Goal: Register for event/course

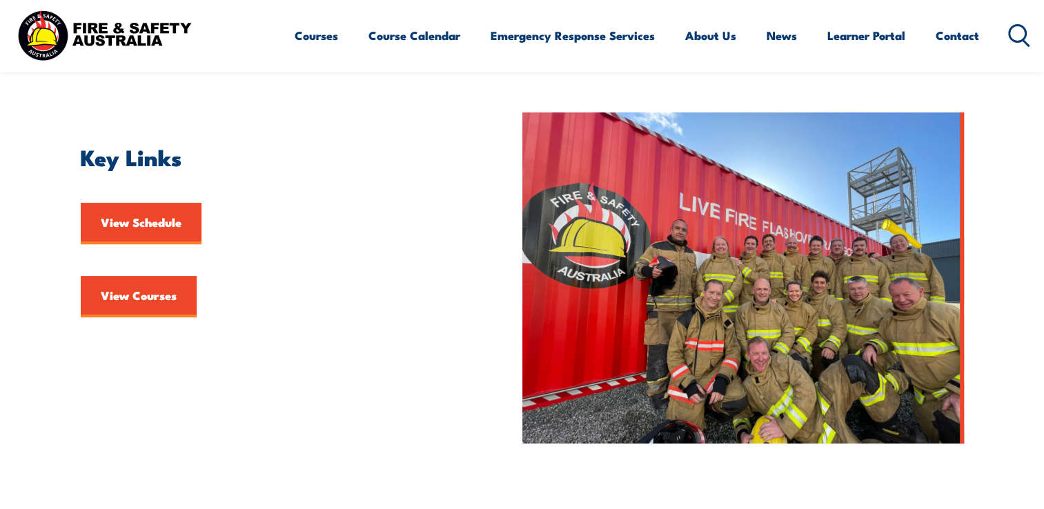
scroll to position [339, 0]
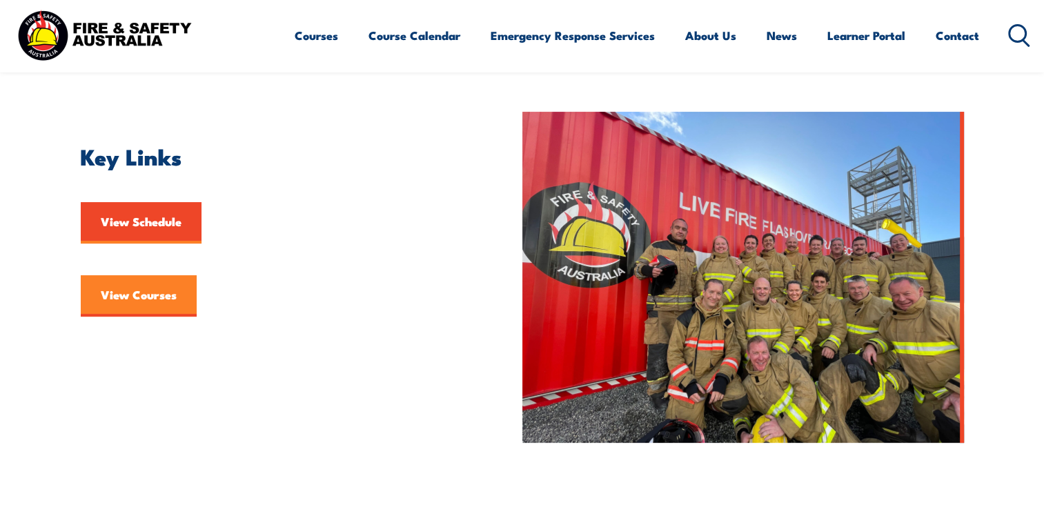
click at [145, 294] on link "View Courses" at bounding box center [139, 295] width 116 height 41
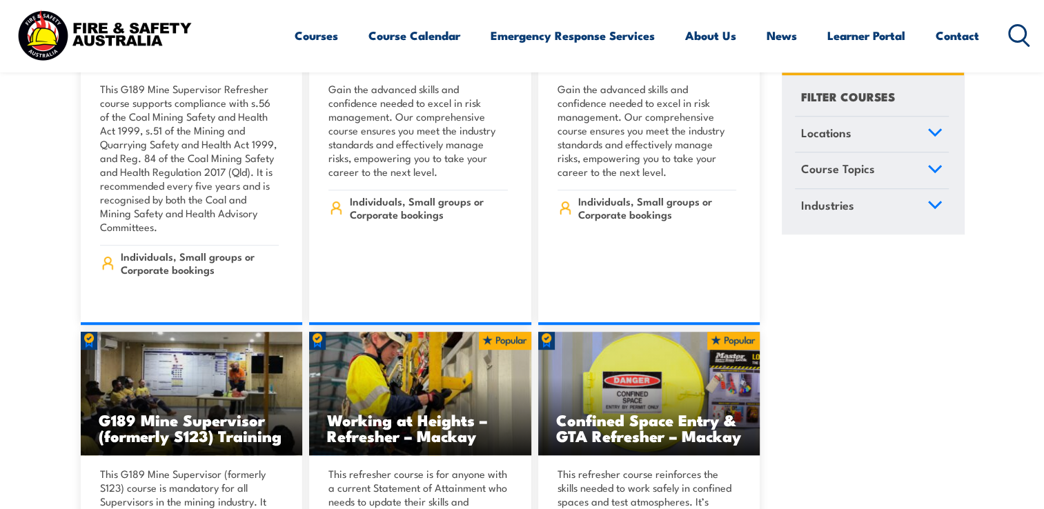
scroll to position [877, 0]
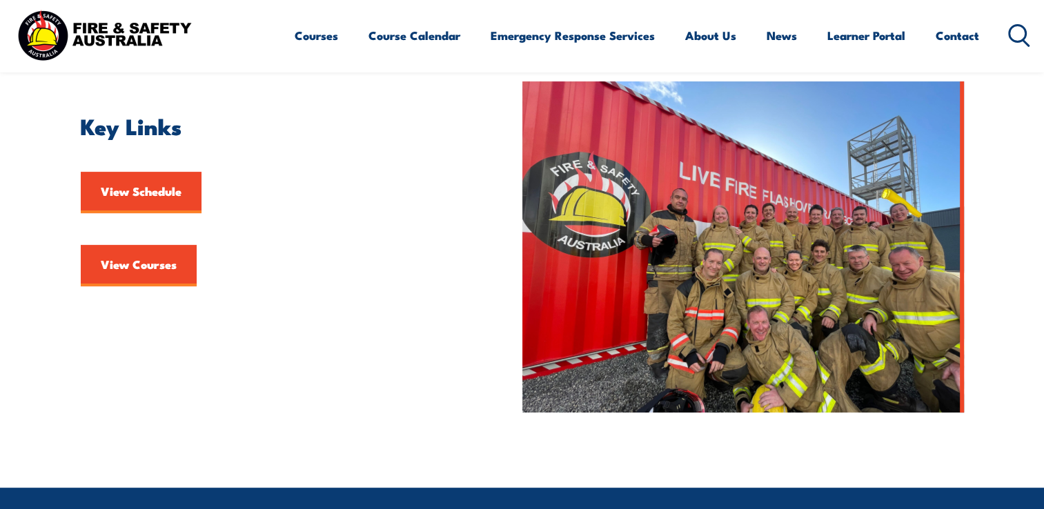
scroll to position [371, 0]
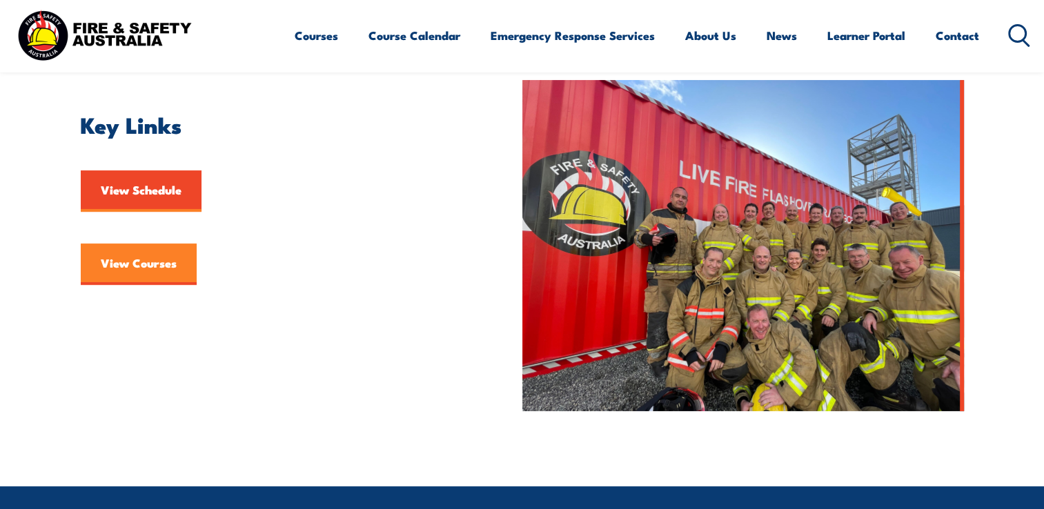
click at [149, 266] on link "View Courses" at bounding box center [139, 263] width 116 height 41
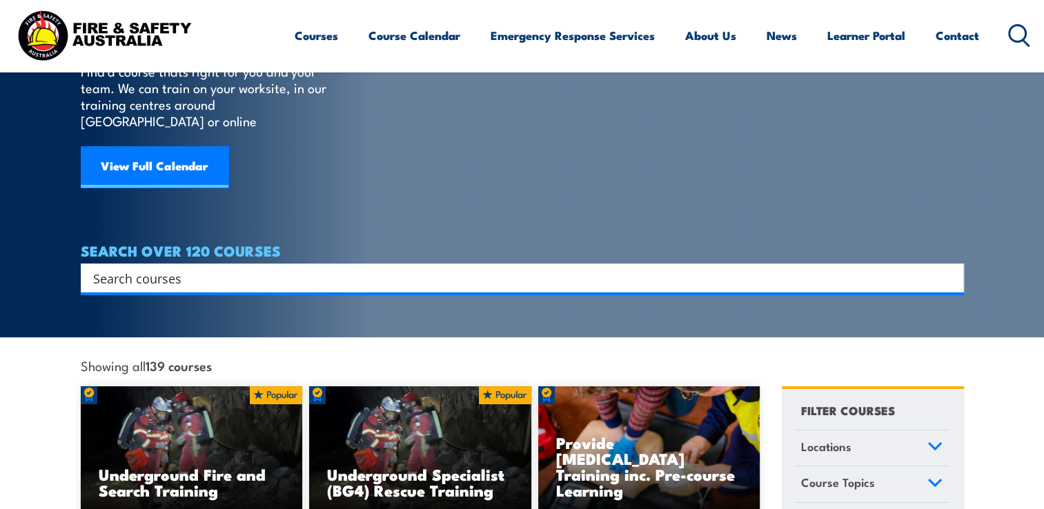
scroll to position [113, 0]
